Goal: Task Accomplishment & Management: Use online tool/utility

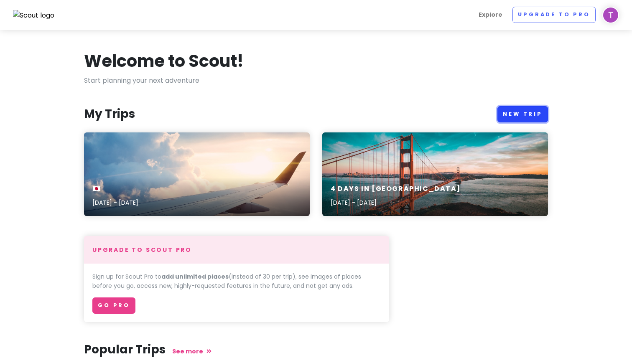
click at [520, 111] on link "New Trip" at bounding box center [522, 114] width 51 height 16
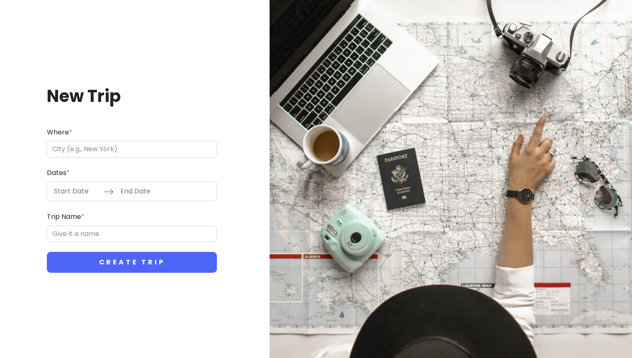
click at [139, 137] on div "Where *" at bounding box center [132, 142] width 170 height 31
click at [132, 153] on input "Where *" at bounding box center [132, 149] width 170 height 17
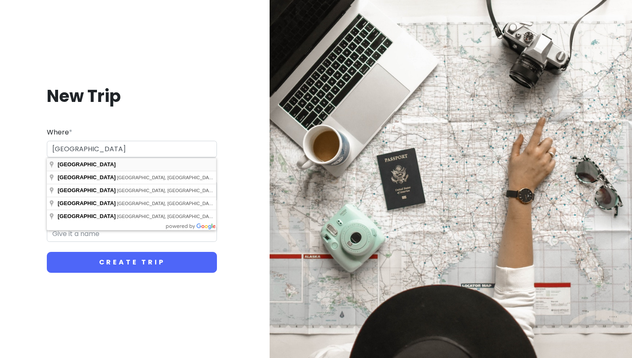
type input "[GEOGRAPHIC_DATA]"
type input "Singapore Trip"
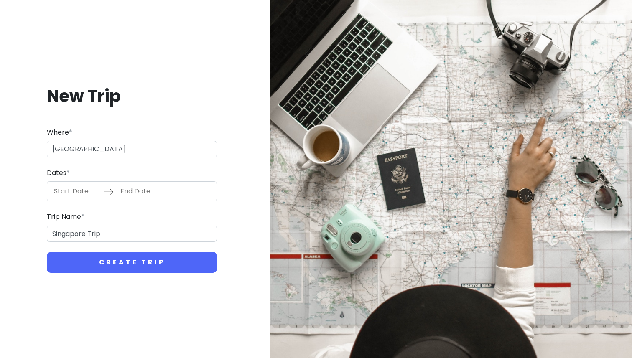
click at [76, 191] on input "Start Date" at bounding box center [76, 191] width 54 height 19
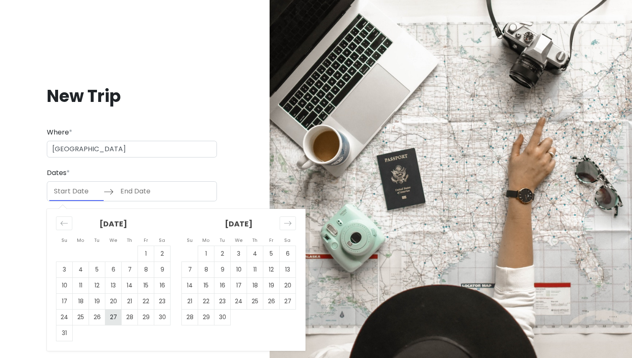
click at [111, 321] on td "27" at bounding box center [113, 318] width 16 height 16
type input "[DATE]"
click at [126, 319] on td "28" at bounding box center [130, 318] width 16 height 16
type input "[DATE]"
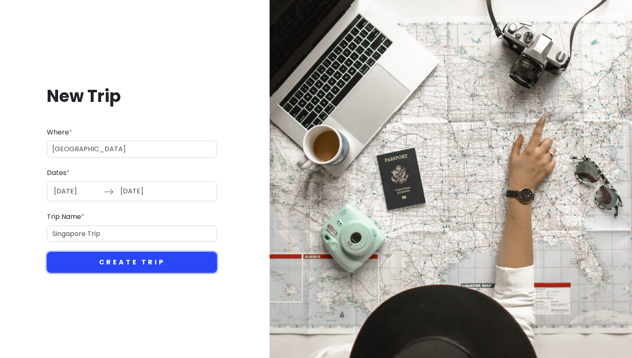
click at [146, 263] on button "Create Trip" at bounding box center [132, 262] width 170 height 21
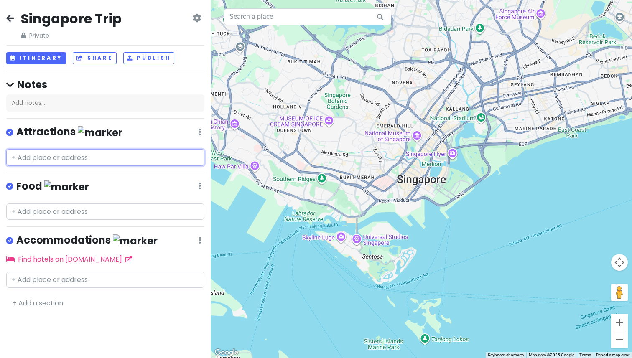
click at [108, 156] on input "text" at bounding box center [105, 157] width 198 height 17
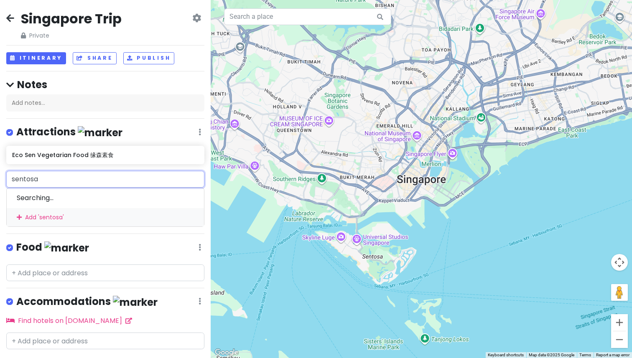
type input "sentosa"
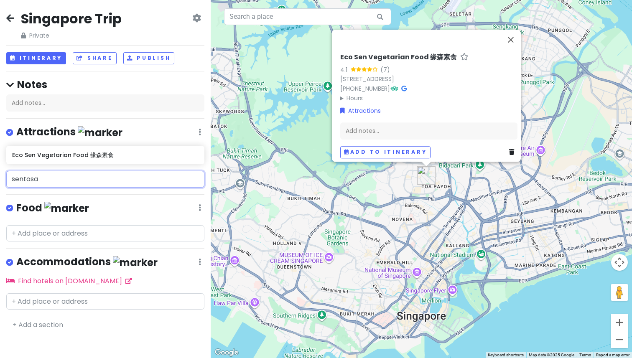
click at [94, 182] on input "sentosa" at bounding box center [105, 179] width 198 height 17
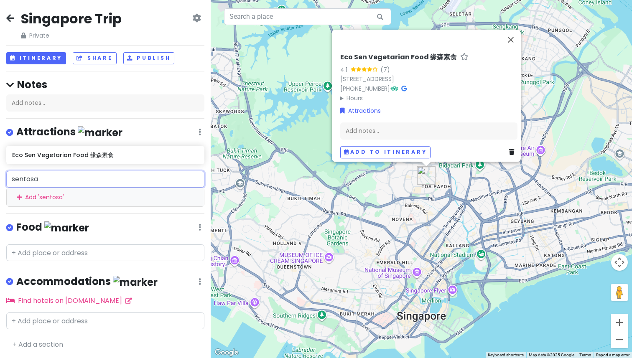
drag, startPoint x: 127, startPoint y: 180, endPoint x: 0, endPoint y: 156, distance: 129.7
click at [0, 156] on div "Singapore Trip Private Change Dates Make a Copy Delete Trip Go Pro ⚡️ Give Feed…" at bounding box center [105, 179] width 211 height 358
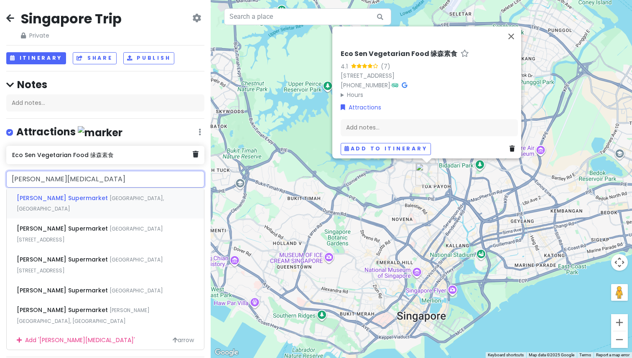
type input "圣淘沙"
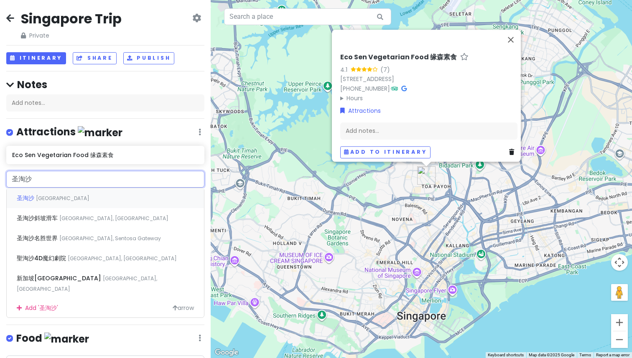
click at [71, 202] on div "[GEOGRAPHIC_DATA][DEMOGRAPHIC_DATA]" at bounding box center [105, 198] width 197 height 20
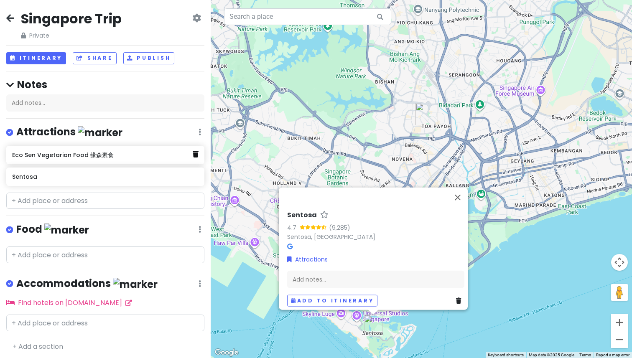
click at [196, 154] on icon at bounding box center [196, 154] width 6 height 7
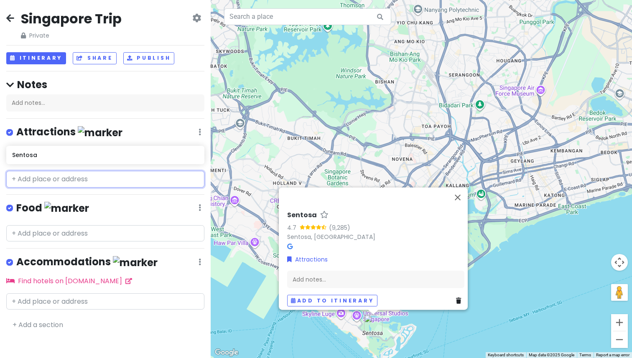
click at [173, 176] on input "text" at bounding box center [105, 179] width 198 height 17
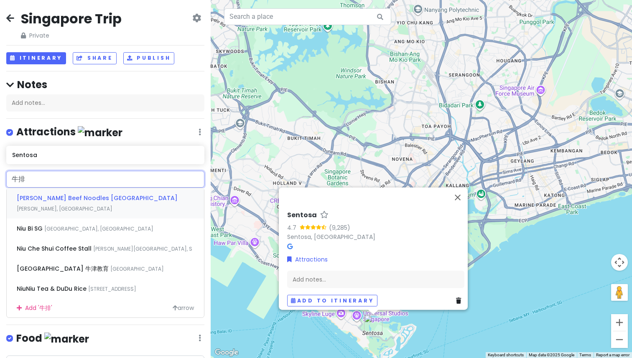
type input "牛"
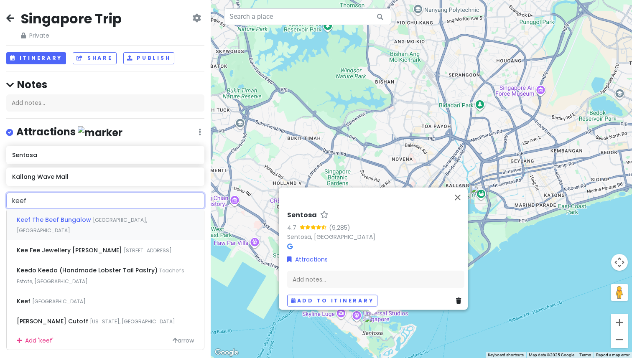
type input "keef"
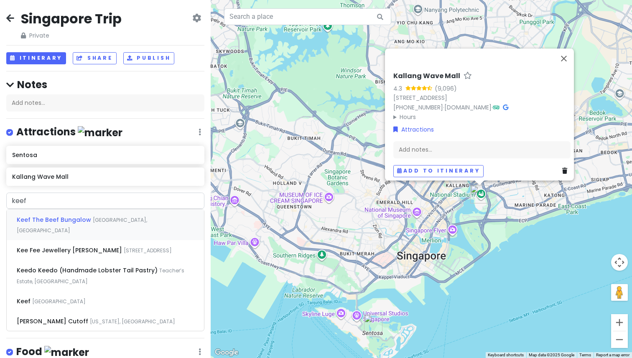
click at [128, 220] on span "[GEOGRAPHIC_DATA], [GEOGRAPHIC_DATA]" at bounding box center [82, 225] width 130 height 18
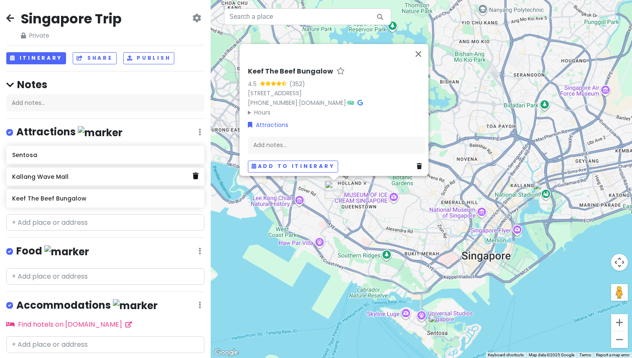
click at [195, 174] on icon at bounding box center [196, 176] width 6 height 7
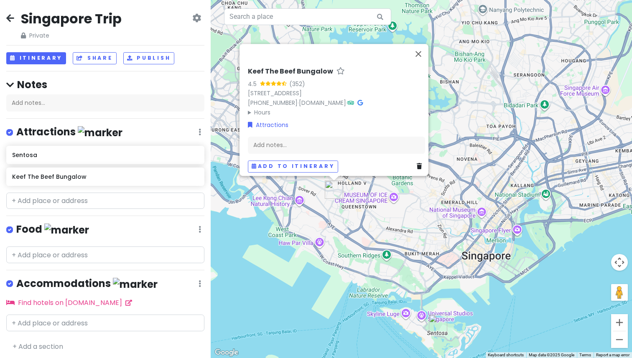
click at [134, 181] on div "Keef The Beef Bungalow" at bounding box center [105, 177] width 186 height 12
click at [141, 204] on input "text" at bounding box center [105, 201] width 198 height 17
click at [420, 45] on button "Close" at bounding box center [418, 54] width 20 height 20
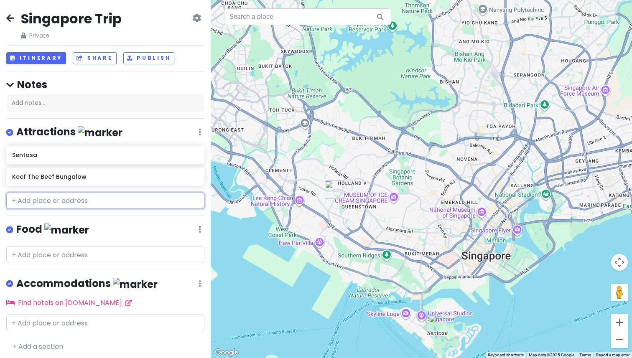
click at [132, 196] on input "text" at bounding box center [105, 201] width 198 height 17
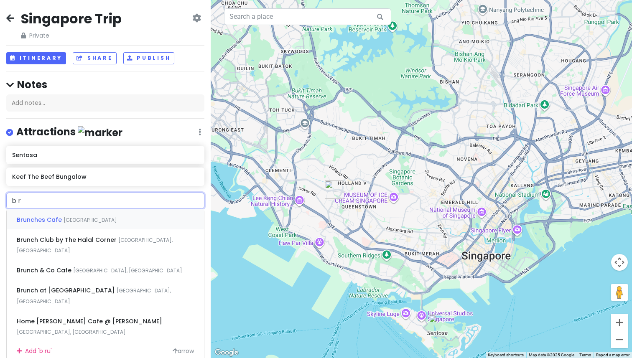
type input "b"
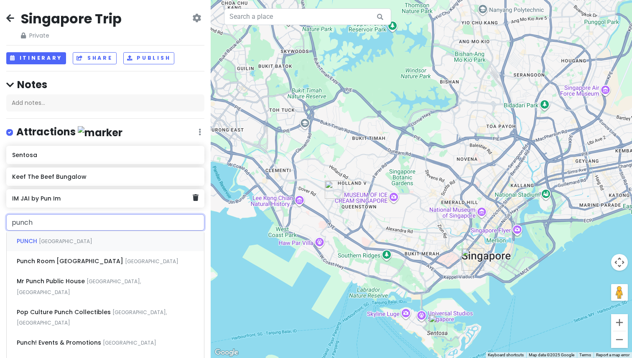
type input "punch"
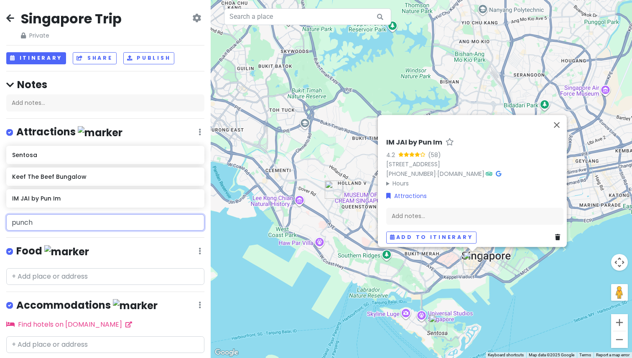
click at [86, 220] on input "punch" at bounding box center [105, 222] width 198 height 17
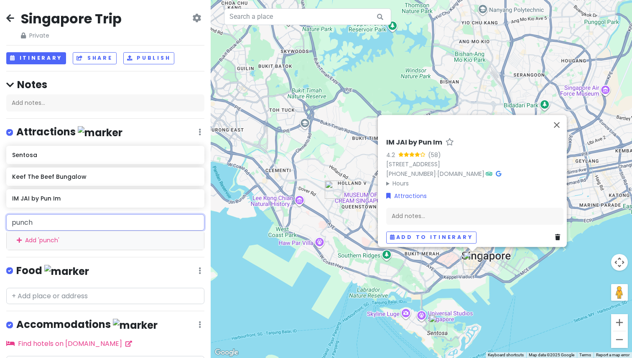
drag, startPoint x: 84, startPoint y: 219, endPoint x: 0, endPoint y: 216, distance: 84.4
click at [0, 216] on div "punch Add ' punch '" at bounding box center [105, 232] width 211 height 36
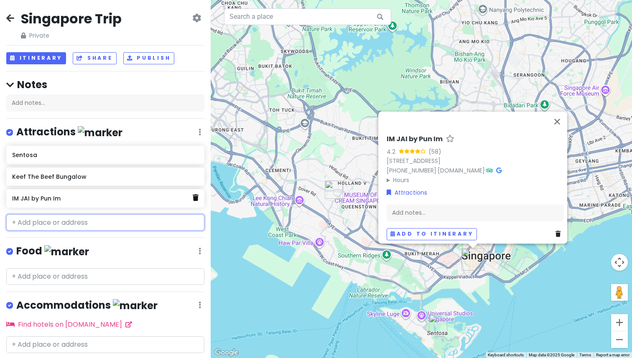
click at [196, 198] on icon at bounding box center [196, 197] width 6 height 7
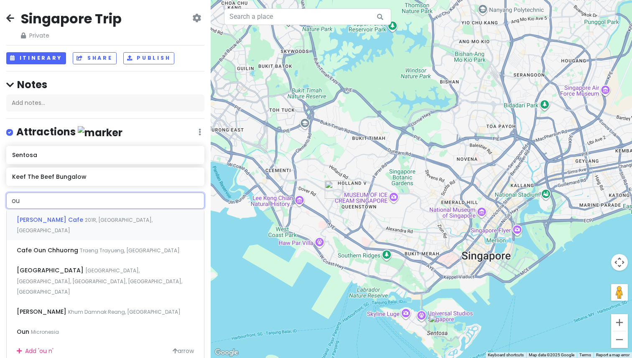
type input "o"
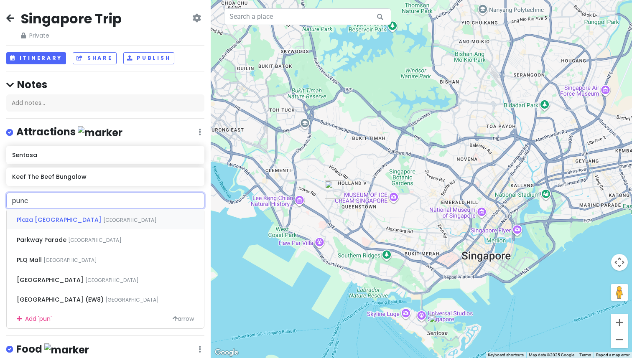
type input "punch"
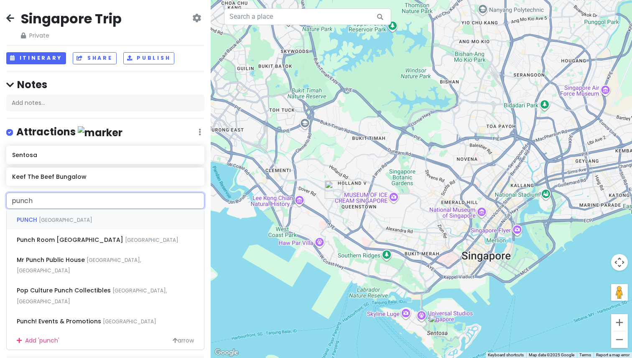
click at [137, 219] on div "[GEOGRAPHIC_DATA]" at bounding box center [105, 219] width 197 height 20
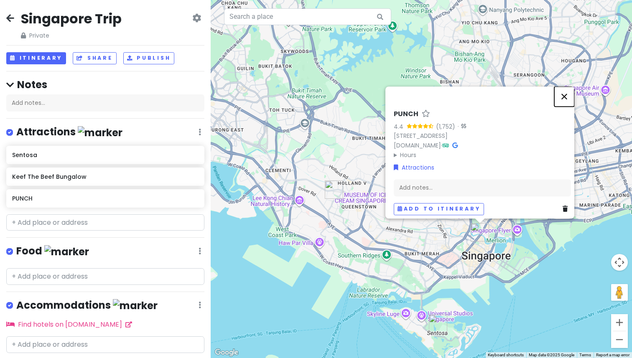
click at [567, 94] on button "Close" at bounding box center [564, 96] width 20 height 20
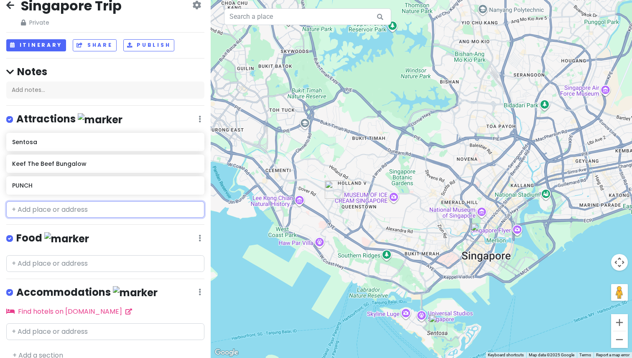
scroll to position [22, 0]
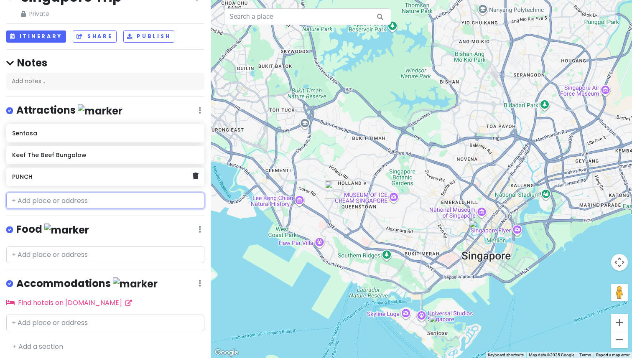
click at [133, 176] on h6 "PUNCH" at bounding box center [102, 177] width 180 height 8
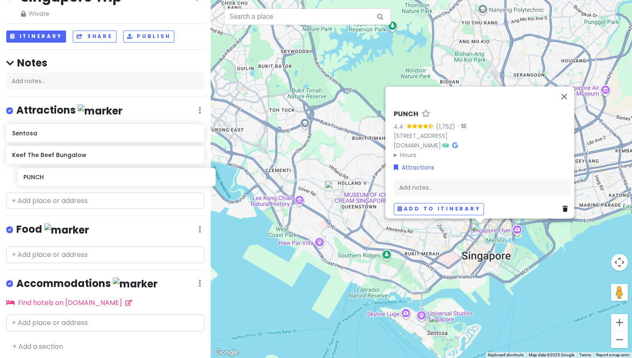
drag, startPoint x: 124, startPoint y: 176, endPoint x: 135, endPoint y: 176, distance: 11.3
click at [135, 176] on div "Sentosa Keef The Beef Bungalow PUNCH" at bounding box center [105, 156] width 211 height 65
click at [121, 201] on input "text" at bounding box center [105, 201] width 198 height 17
click at [566, 92] on button "Close" at bounding box center [564, 96] width 20 height 20
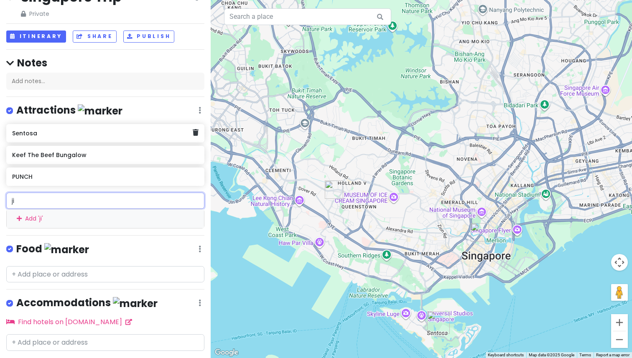
type input "j"
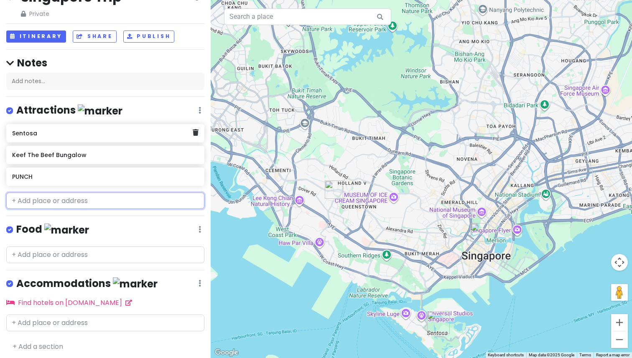
type input "m"
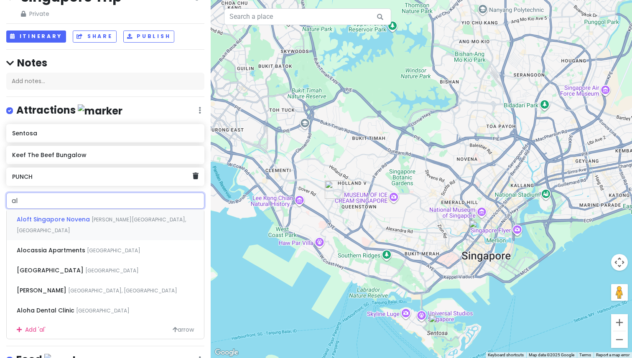
type input "a"
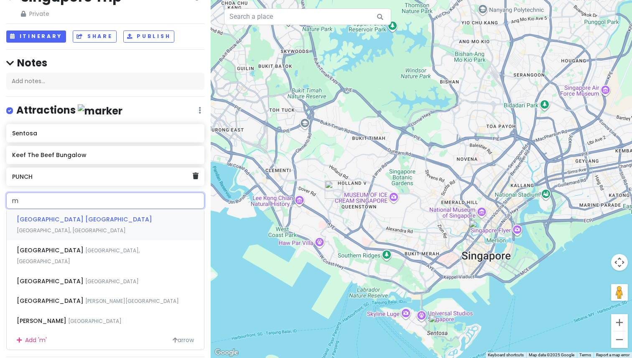
type input "ma"
click at [126, 227] on span "[GEOGRAPHIC_DATA], [GEOGRAPHIC_DATA]" at bounding box center [71, 230] width 109 height 7
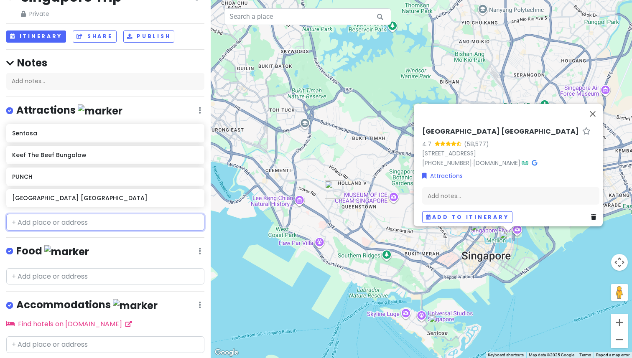
click at [179, 225] on input "text" at bounding box center [105, 222] width 198 height 17
click at [592, 108] on button "Close" at bounding box center [593, 114] width 20 height 20
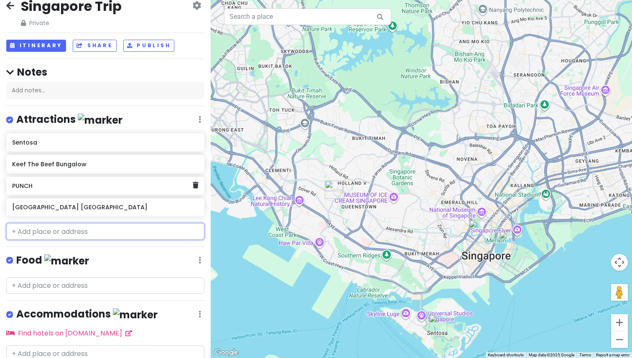
scroll to position [0, 0]
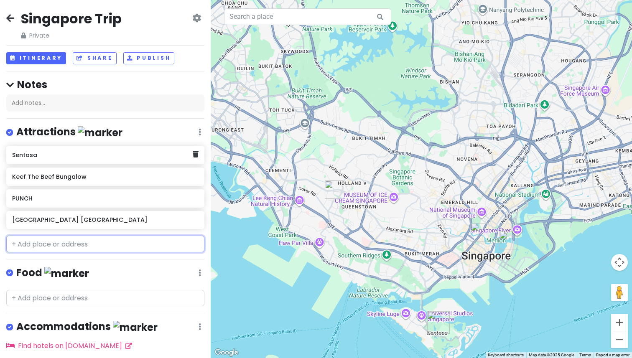
click at [158, 150] on div "Sentosa" at bounding box center [102, 155] width 180 height 12
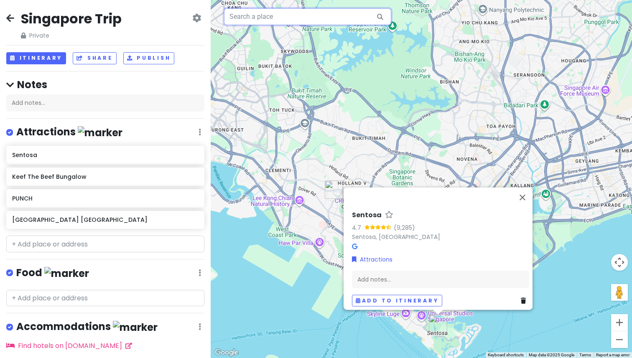
click at [337, 23] on input "text" at bounding box center [307, 16] width 167 height 17
click at [46, 81] on h4 "Notes" at bounding box center [105, 84] width 198 height 13
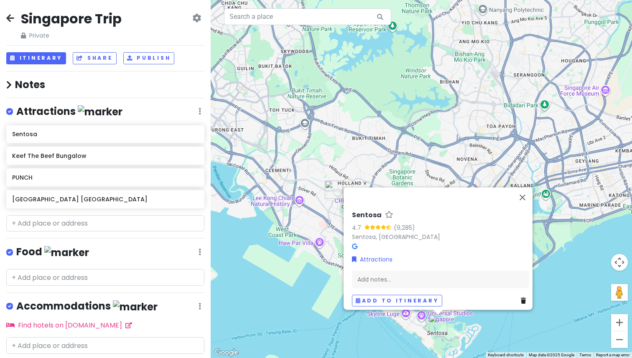
click at [39, 82] on h4 "Notes" at bounding box center [105, 84] width 198 height 13
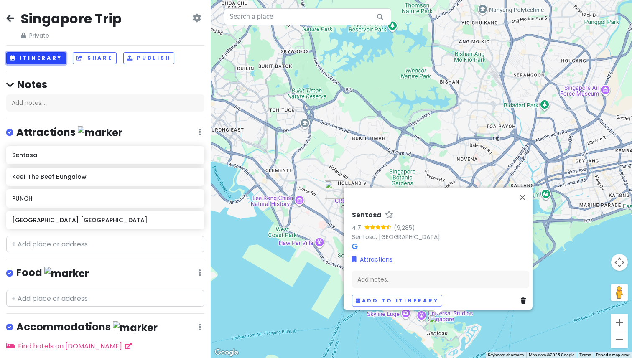
click at [46, 56] on button "Itinerary" at bounding box center [36, 58] width 60 height 12
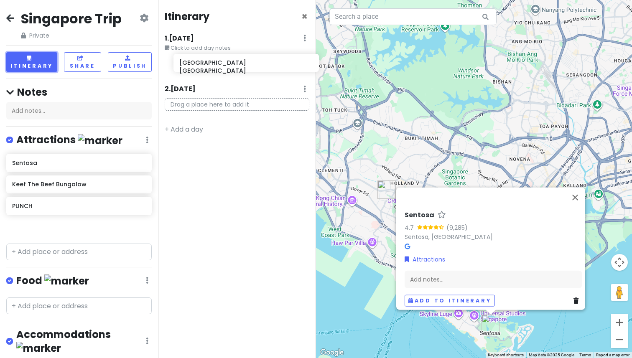
drag, startPoint x: 64, startPoint y: 230, endPoint x: 231, endPoint y: 66, distance: 234.0
click at [231, 66] on div "Singapore Trip Private Change Dates Make a Copy Delete Trip Go Pro ⚡️ Give Feed…" at bounding box center [316, 179] width 632 height 358
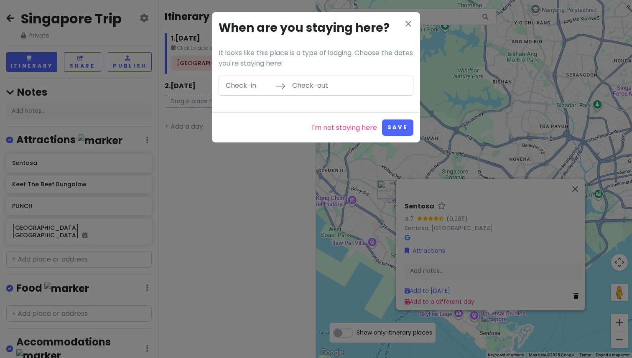
click at [73, 191] on div "close When are you staying here? It looks like this place is a type of lodging.…" at bounding box center [316, 179] width 632 height 358
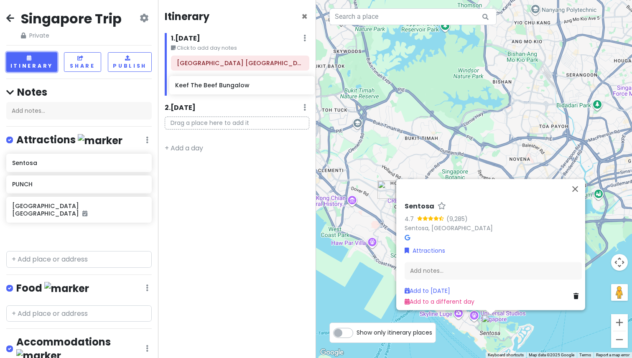
drag, startPoint x: 50, startPoint y: 188, endPoint x: 213, endPoint y: 90, distance: 190.5
click at [213, 90] on div "Singapore Trip Private Change Dates Make a Copy Delete Trip Go Pro ⚡️ Give Feed…" at bounding box center [316, 179] width 632 height 358
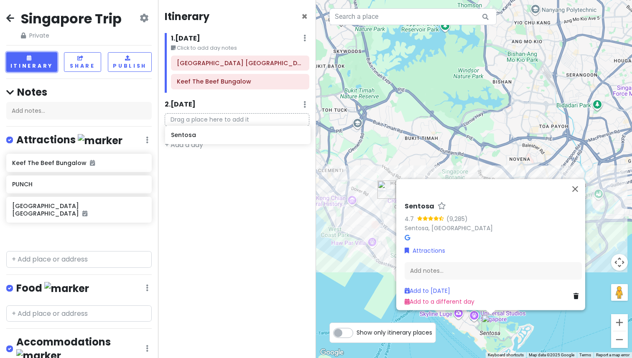
drag, startPoint x: 98, startPoint y: 160, endPoint x: 257, endPoint y: 130, distance: 162.0
click at [257, 130] on div "Singapore Trip Private Change Dates Make a Copy Delete Trip Go Pro ⚡️ Give Feed…" at bounding box center [316, 179] width 632 height 358
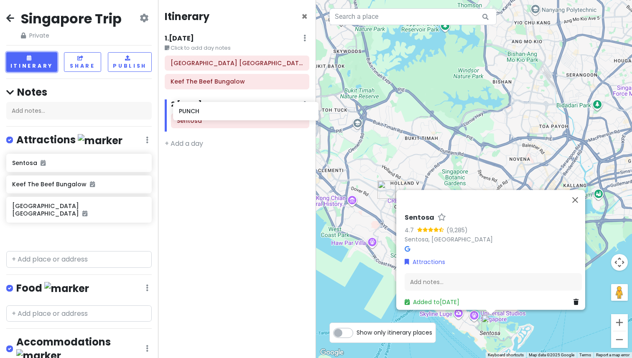
drag, startPoint x: 71, startPoint y: 205, endPoint x: 238, endPoint y: 109, distance: 192.0
click at [238, 109] on div "Singapore Trip Private Change Dates Make a Copy Delete Trip Go Pro ⚡️ Give Feed…" at bounding box center [316, 179] width 632 height 358
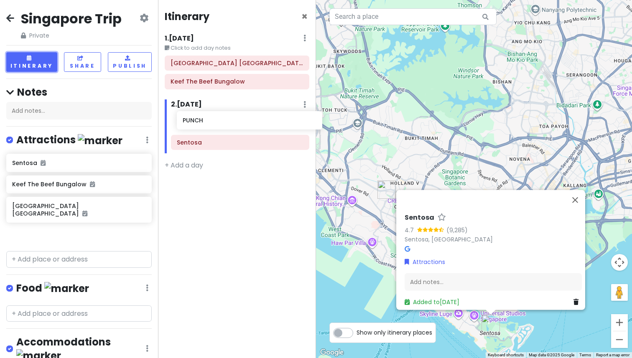
drag, startPoint x: 64, startPoint y: 213, endPoint x: 234, endPoint y: 128, distance: 190.4
click at [234, 128] on div "Singapore Trip Private Change Dates Make a Copy Delete Trip Go Pro ⚡️ Give Feed…" at bounding box center [316, 179] width 632 height 358
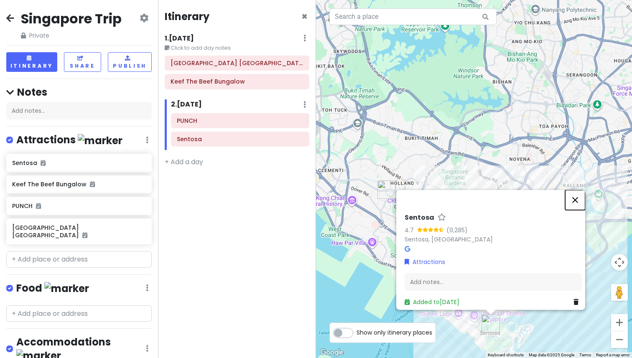
click at [580, 196] on button "Close" at bounding box center [575, 200] width 20 height 20
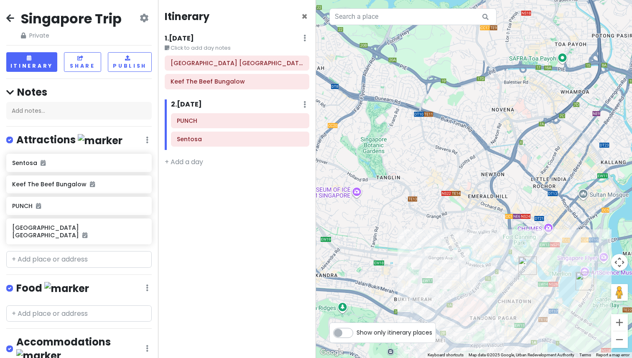
drag, startPoint x: 519, startPoint y: 196, endPoint x: 535, endPoint y: 122, distance: 76.6
click at [537, 120] on div at bounding box center [474, 179] width 316 height 358
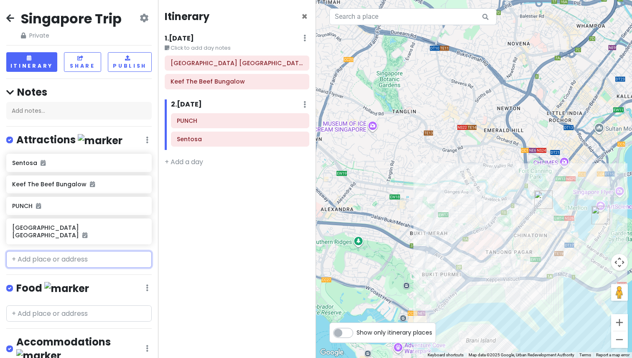
click at [94, 251] on input "text" at bounding box center [78, 259] width 145 height 17
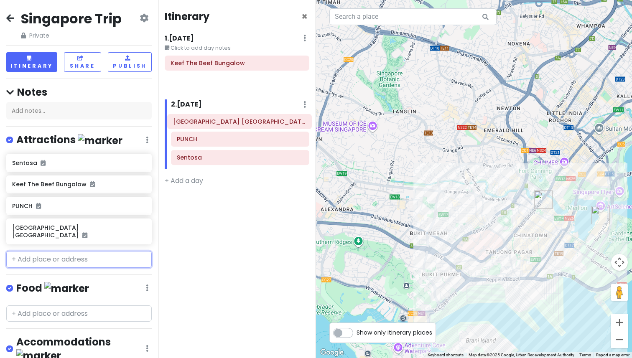
drag, startPoint x: 259, startPoint y: 66, endPoint x: 262, endPoint y: 125, distance: 58.6
click at [262, 125] on div "Itinerary × 1 . [DATE] Edit Day Notes Delete Day Click to add day notes [GEOGRA…" at bounding box center [237, 179] width 158 height 358
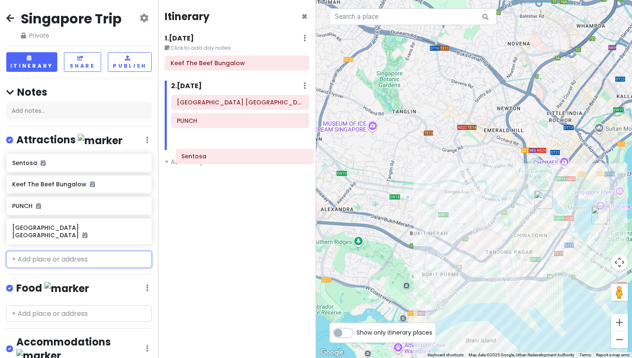
drag, startPoint x: 236, startPoint y: 143, endPoint x: 242, endPoint y: 154, distance: 12.5
click at [242, 154] on div "Itinerary × 1 . [DATE] Edit Day Notes Delete Day Click to add day notes Keef Th…" at bounding box center [237, 179] width 158 height 358
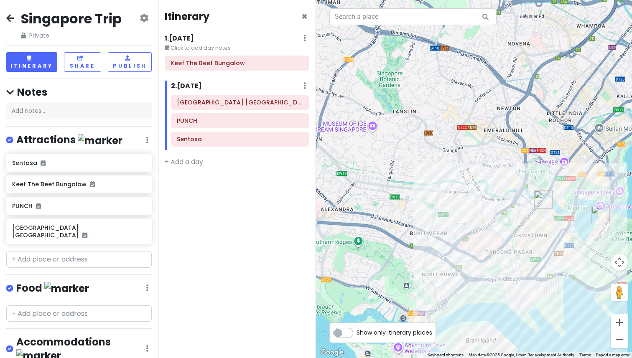
click at [246, 232] on div "Itinerary × 1 . [DATE] Edit Day Notes Delete Day Click to add day notes Keef Th…" at bounding box center [237, 179] width 158 height 358
click at [178, 164] on link "+ Add a day" at bounding box center [184, 162] width 38 height 10
click at [193, 161] on link "+ Add a day" at bounding box center [184, 162] width 38 height 10
click at [150, 30] on div "Singapore Trip Private Change Dates Make a Copy Delete Trip Go Pro ⚡️ Give Feed…" at bounding box center [78, 25] width 145 height 30
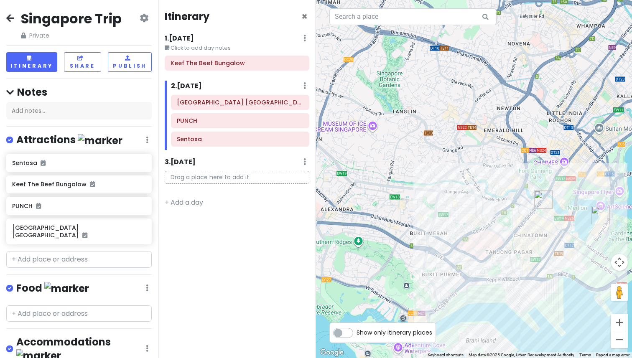
click at [146, 15] on icon at bounding box center [144, 18] width 9 height 7
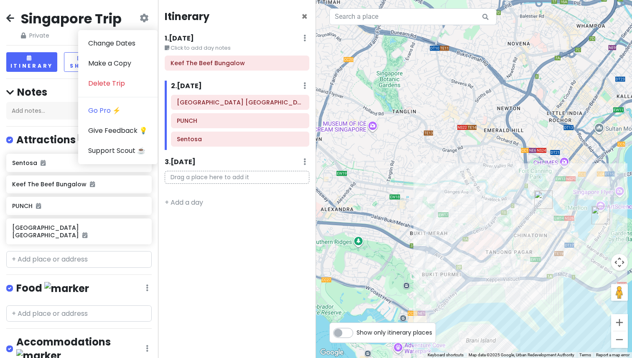
click at [238, 176] on p "Drag a place here to add it" at bounding box center [237, 177] width 145 height 13
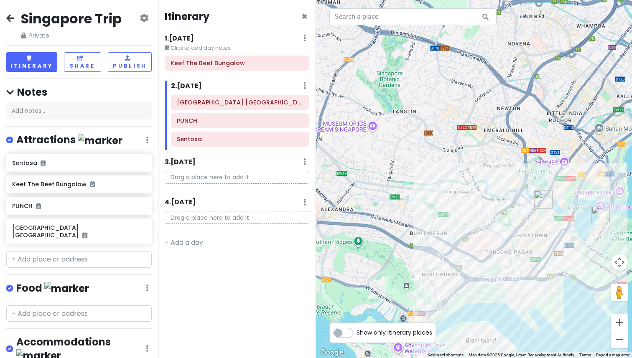
click at [233, 176] on p "Drag a place here to add it" at bounding box center [237, 177] width 145 height 13
click at [304, 200] on icon at bounding box center [304, 202] width 3 height 7
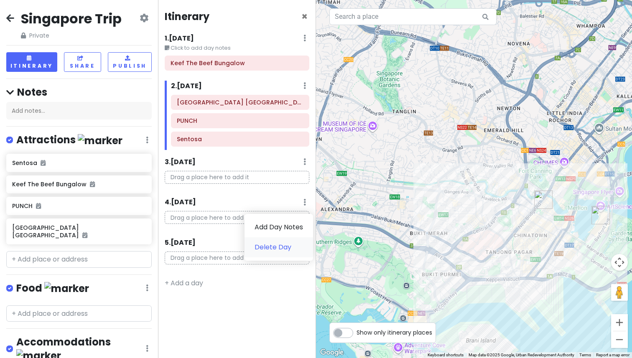
click at [278, 247] on link "Delete Day" at bounding box center [278, 247] width 69 height 20
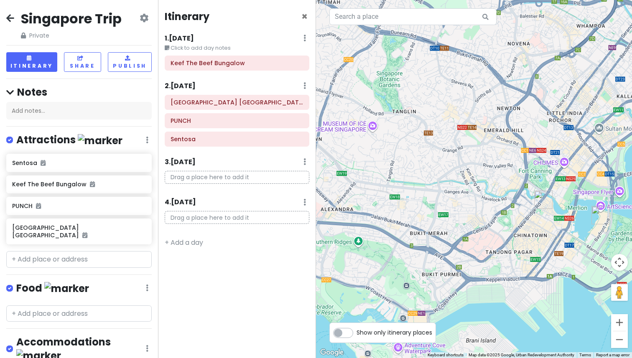
click at [232, 179] on p "Drag a place here to add it" at bounding box center [237, 177] width 145 height 13
click at [303, 203] on div "4 . [DATE] Add Day Notes Delete Day" at bounding box center [237, 204] width 145 height 14
click at [301, 203] on div "4 . [DATE] Add Day Notes Delete Day" at bounding box center [237, 204] width 145 height 14
click at [304, 203] on icon at bounding box center [304, 202] width 3 height 7
click at [294, 249] on link "Delete Day" at bounding box center [278, 247] width 69 height 20
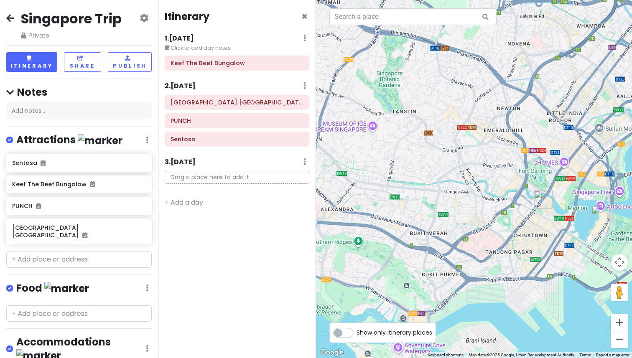
click at [302, 202] on div "Itinerary × 1 . [DATE] Edit Day Notes Delete Day Click to add day notes Keef Th…" at bounding box center [237, 179] width 158 height 358
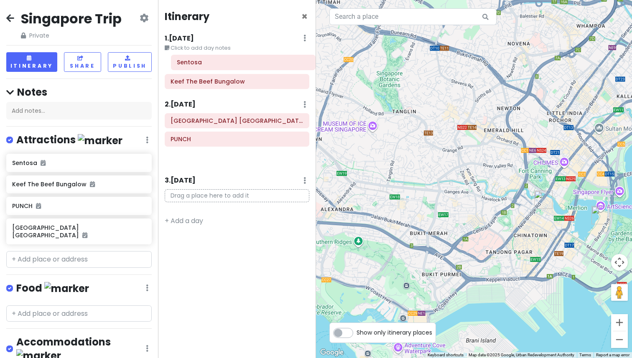
drag, startPoint x: 234, startPoint y: 145, endPoint x: 240, endPoint y: 69, distance: 77.1
click at [240, 69] on div "Itinerary × 1 . [DATE] Edit Day Notes Delete Day Click to add day notes Keef Th…" at bounding box center [237, 179] width 158 height 358
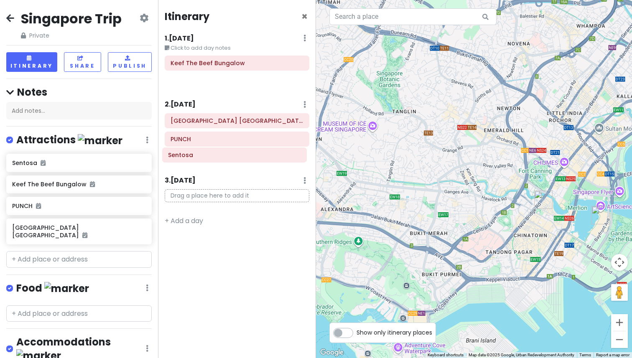
drag, startPoint x: 214, startPoint y: 65, endPoint x: 211, endPoint y: 157, distance: 92.0
click at [211, 157] on div "Itinerary × 1 . [DATE] Edit Day Notes Delete Day Click to add day notes Sentosa…" at bounding box center [237, 179] width 158 height 358
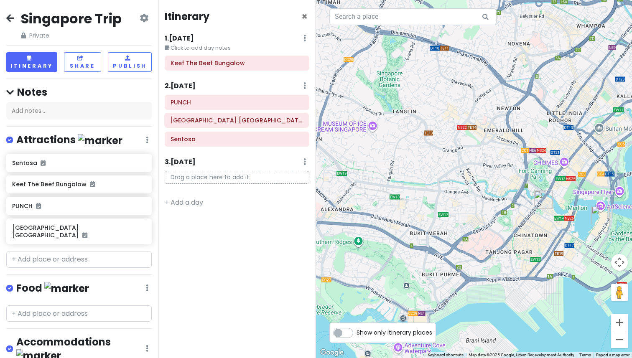
drag, startPoint x: 241, startPoint y: 108, endPoint x: 240, endPoint y: 125, distance: 17.6
click at [240, 125] on div "[GEOGRAPHIC_DATA] [GEOGRAPHIC_DATA] PUNCH Sentosa" at bounding box center [236, 122] width 157 height 55
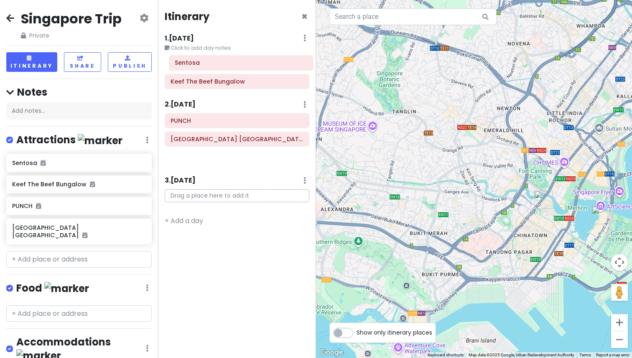
drag, startPoint x: 229, startPoint y: 141, endPoint x: 232, endPoint y: 64, distance: 77.0
click at [232, 64] on div "Itinerary × 1 . [DATE] Edit Day Notes Delete Day Click to add day notes Keef Th…" at bounding box center [237, 179] width 158 height 358
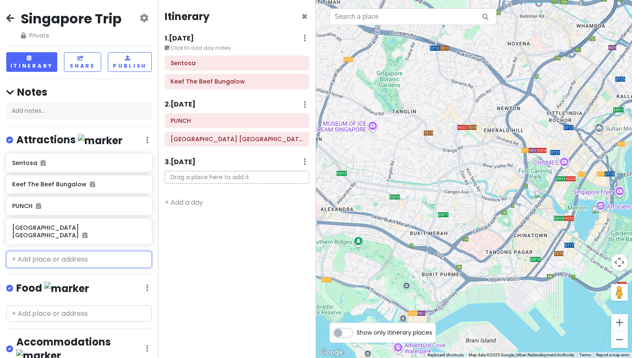
click at [70, 251] on input "text" at bounding box center [78, 259] width 145 height 17
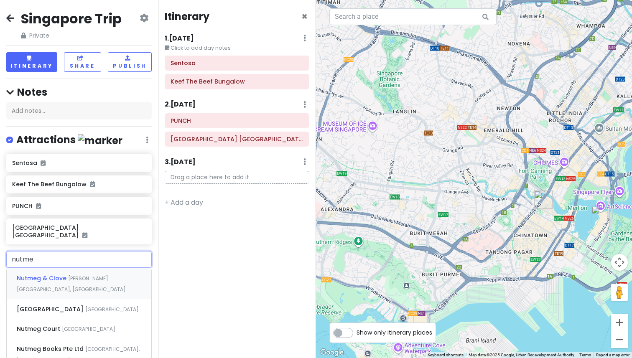
type input "nutmeg"
click at [73, 275] on span "[PERSON_NAME][GEOGRAPHIC_DATA], [GEOGRAPHIC_DATA]" at bounding box center [71, 284] width 109 height 18
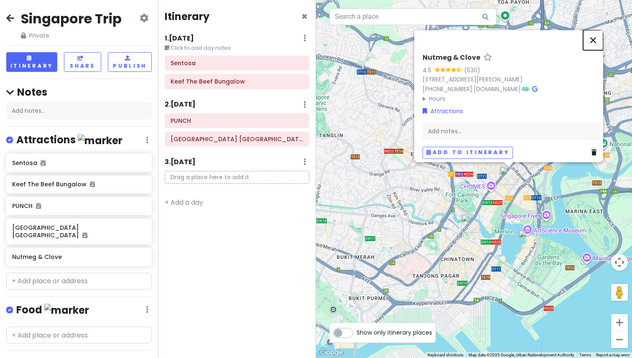
click at [601, 38] on button "Close" at bounding box center [593, 40] width 20 height 20
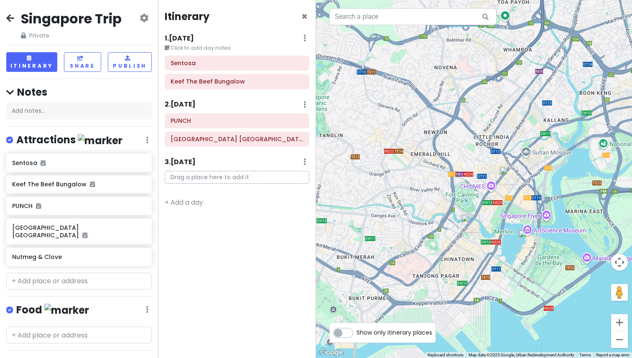
click at [249, 284] on div "Itinerary × 1 . [DATE] Edit Day Notes Delete Day Click to add day notes Sentosa…" at bounding box center [237, 179] width 158 height 358
drag, startPoint x: 59, startPoint y: 252, endPoint x: 233, endPoint y: 158, distance: 198.0
click at [233, 158] on div "Singapore Trip Private Change Dates Make a Copy Delete Trip Go Pro ⚡️ Give Feed…" at bounding box center [316, 179] width 632 height 358
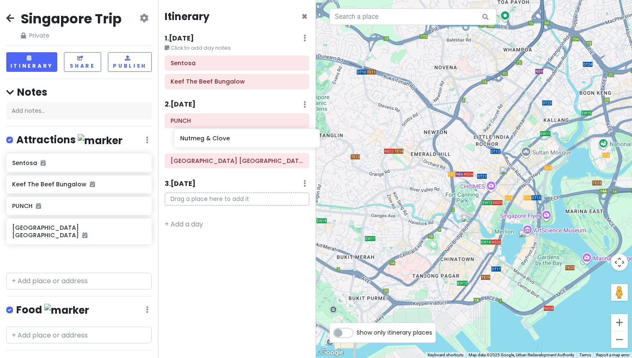
drag, startPoint x: 62, startPoint y: 251, endPoint x: 230, endPoint y: 142, distance: 199.9
click at [230, 142] on div "Singapore Trip Private Change Dates Make a Copy Delete Trip Go Pro ⚡️ Give Feed…" at bounding box center [316, 179] width 632 height 358
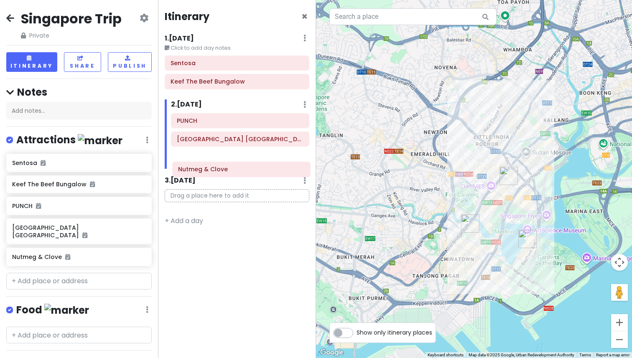
drag, startPoint x: 226, startPoint y: 141, endPoint x: 227, endPoint y: 171, distance: 30.1
click at [227, 171] on div "Itinerary × 1 . [DATE] Edit Day Notes Delete Day Click to add day notes Sentosa…" at bounding box center [237, 179] width 158 height 358
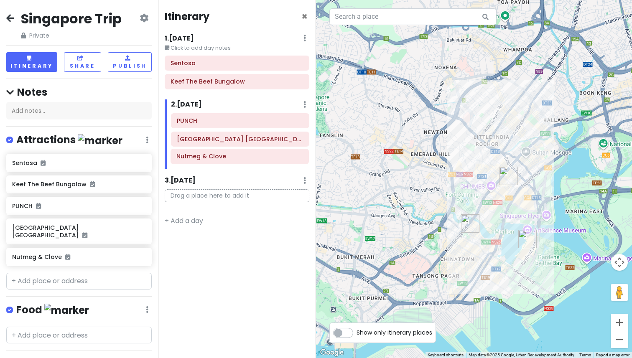
drag, startPoint x: 226, startPoint y: 142, endPoint x: 226, endPoint y: 160, distance: 17.1
click at [226, 160] on div "PUNCH Nutmeg & Clove [GEOGRAPHIC_DATA] [GEOGRAPHIC_DATA]" at bounding box center [240, 140] width 151 height 55
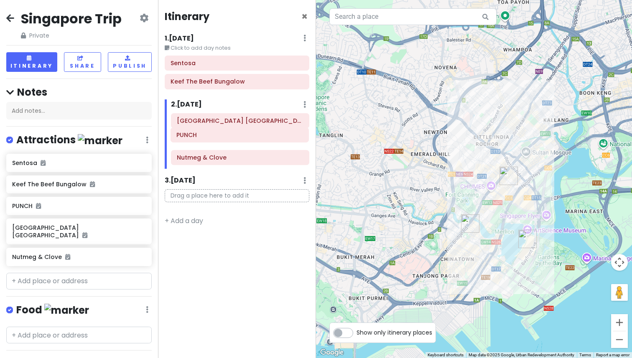
drag, startPoint x: 240, startPoint y: 127, endPoint x: 239, endPoint y: 141, distance: 14.2
click at [239, 141] on div "PUNCH Marina Bay Sands [GEOGRAPHIC_DATA] Nutmeg & Clove" at bounding box center [240, 140] width 151 height 55
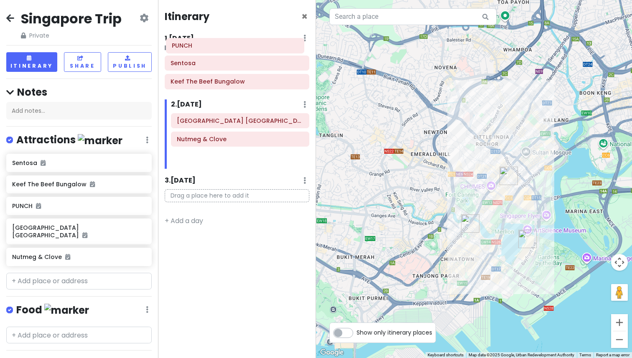
drag, startPoint x: 241, startPoint y: 145, endPoint x: 236, endPoint y: 53, distance: 92.5
click at [236, 53] on div "Itinerary × 1 . [DATE] Edit Day Notes Delete Day Click to add day notes Sentosa…" at bounding box center [237, 179] width 158 height 358
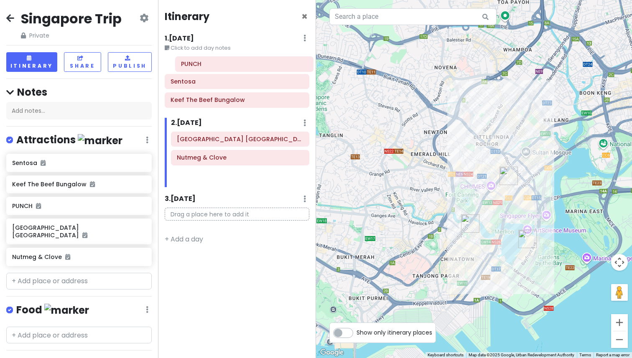
drag, startPoint x: 201, startPoint y: 141, endPoint x: 204, endPoint y: 66, distance: 75.3
click at [204, 66] on div "Itinerary × 1 . [DATE] Edit Day Notes Delete Day Click to add day notes Sentosa…" at bounding box center [237, 179] width 158 height 358
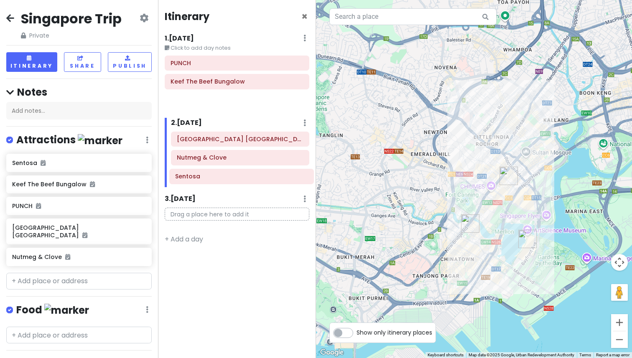
drag, startPoint x: 205, startPoint y: 86, endPoint x: 209, endPoint y: 180, distance: 94.6
click at [209, 180] on div "Itinerary × 1 . [DATE] Edit Day Notes Delete Day Click to add day notes PUNCH S…" at bounding box center [237, 179] width 158 height 358
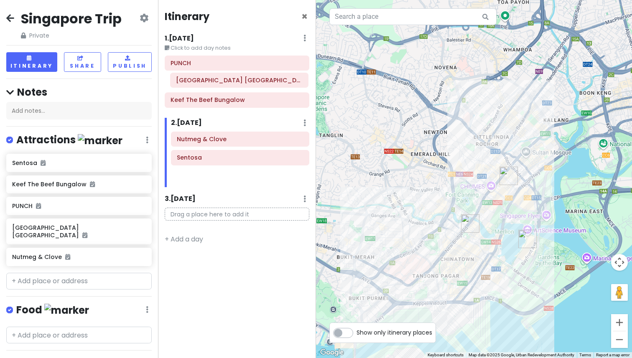
drag, startPoint x: 208, startPoint y: 125, endPoint x: 206, endPoint y: 84, distance: 41.0
click at [206, 84] on div "Itinerary × 1 . [DATE] Edit Day Notes Delete Day Click to add day notes PUNCH K…" at bounding box center [237, 179] width 158 height 358
